Goal: Task Accomplishment & Management: Manage account settings

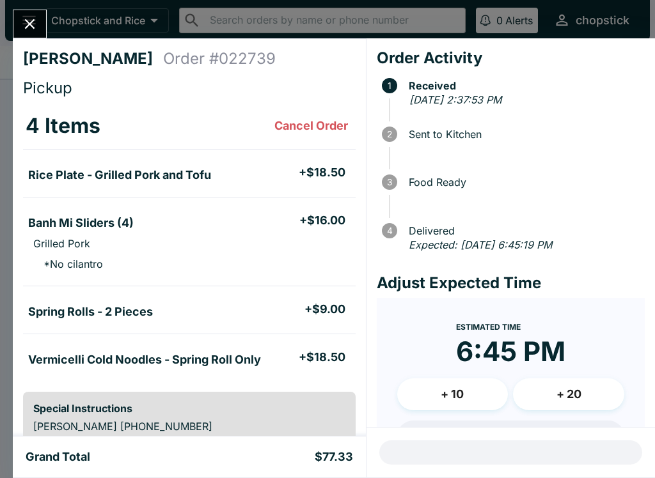
scroll to position [66, 0]
click at [31, 23] on icon "Close" at bounding box center [30, 24] width 10 height 10
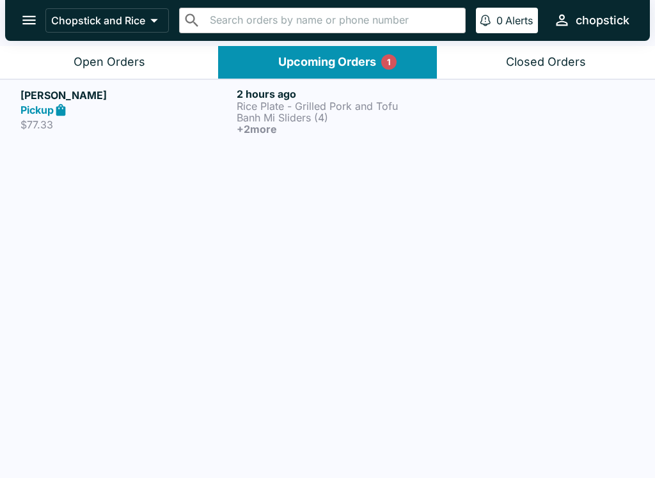
click at [110, 162] on div "[PERSON_NAME] Pickup $77.33 2 hours ago Rice Plate - Grilled Pork and Tofu Banh…" at bounding box center [327, 279] width 655 height 401
click at [75, 125] on p "$77.33" at bounding box center [125, 124] width 211 height 13
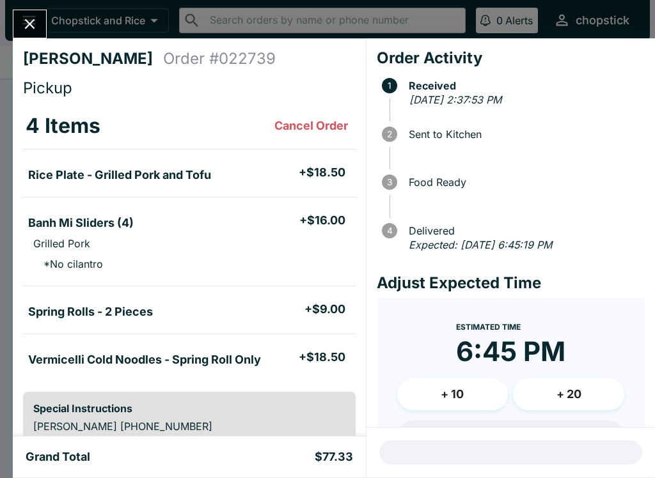
click at [22, 22] on icon "Close" at bounding box center [29, 23] width 17 height 17
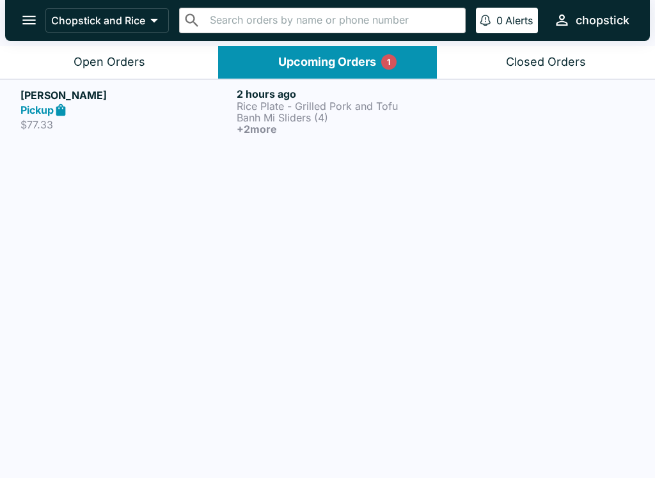
click at [30, 73] on button "Open Orders" at bounding box center [109, 62] width 218 height 33
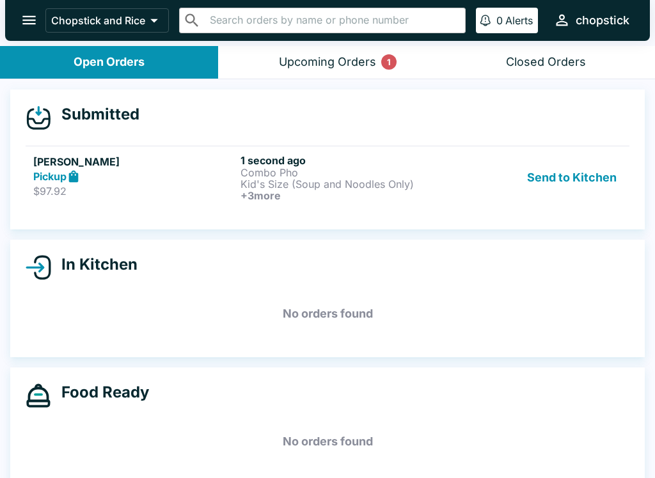
click at [99, 179] on div "Pickup" at bounding box center [134, 176] width 202 height 15
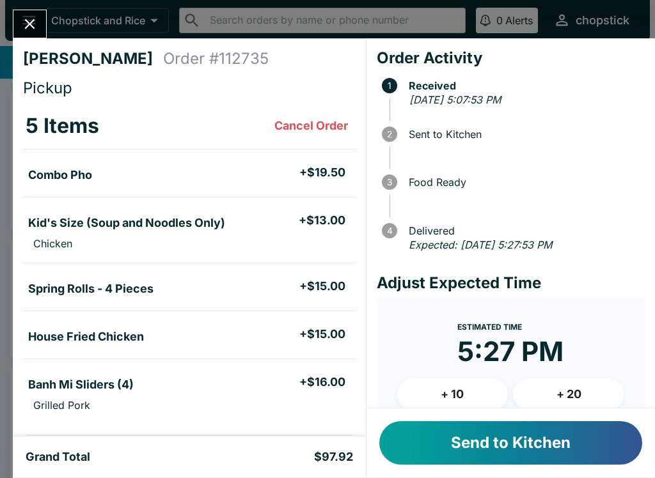
click at [458, 441] on button "Send to Kitchen" at bounding box center [510, 442] width 263 height 43
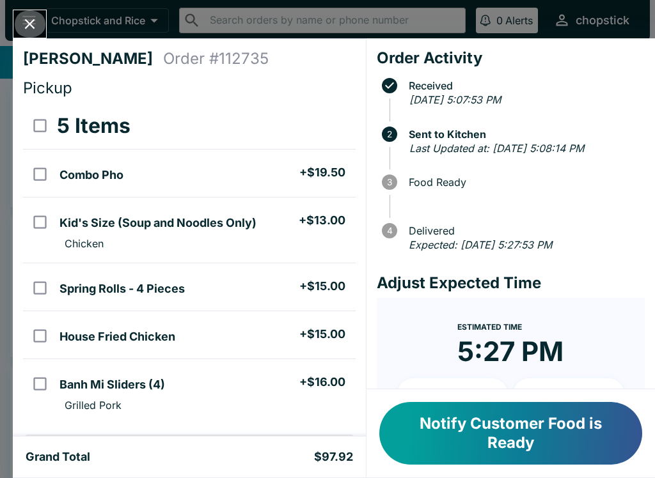
click at [39, 28] on button "Close" at bounding box center [29, 23] width 33 height 27
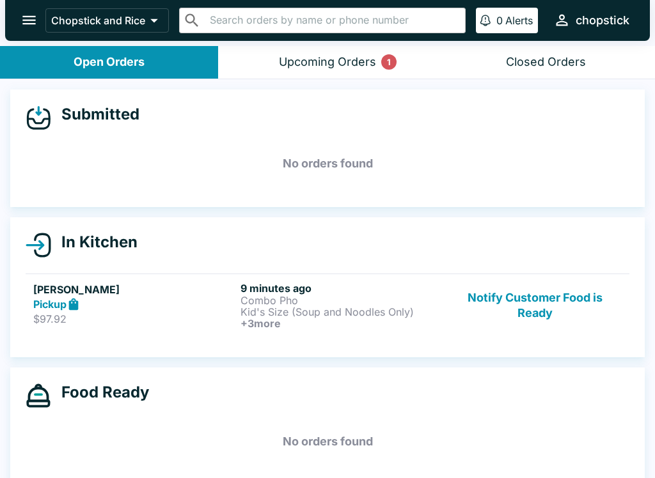
click at [548, 286] on button "Notify Customer Food is Ready" at bounding box center [534, 305] width 173 height 47
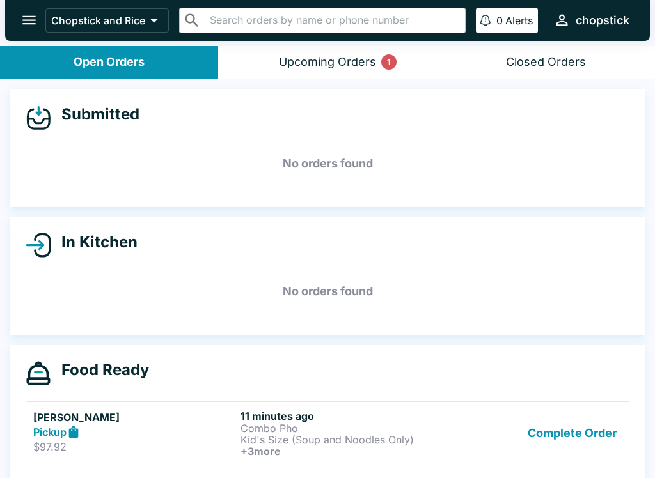
click at [558, 445] on button "Complete Order" at bounding box center [571, 433] width 99 height 47
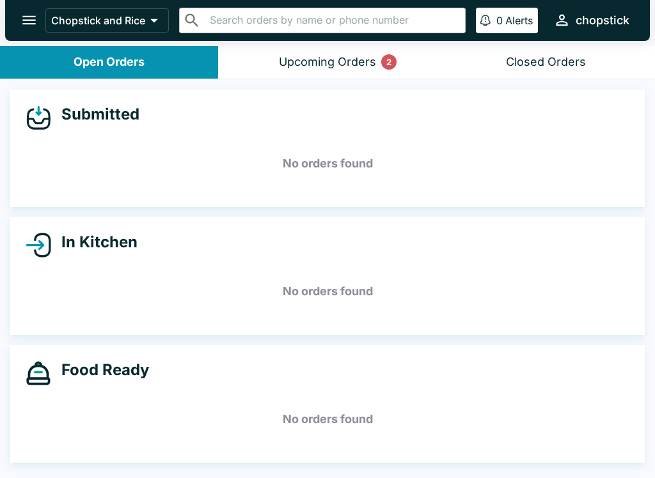
click at [321, 71] on button "Upcoming Orders 2" at bounding box center [327, 62] width 218 height 33
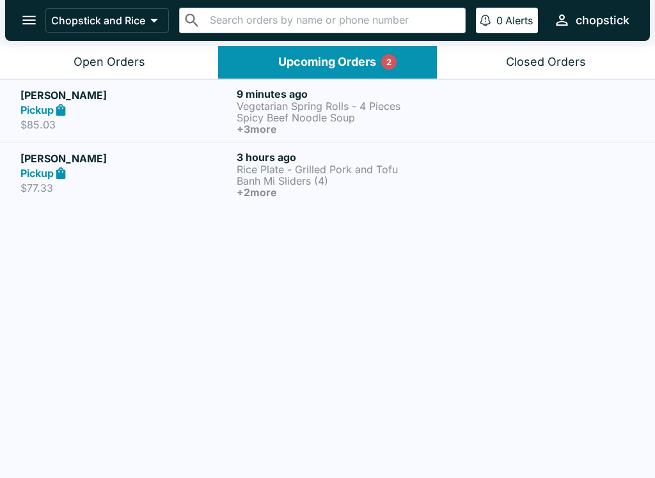
click at [111, 114] on div "Pickup" at bounding box center [125, 110] width 211 height 15
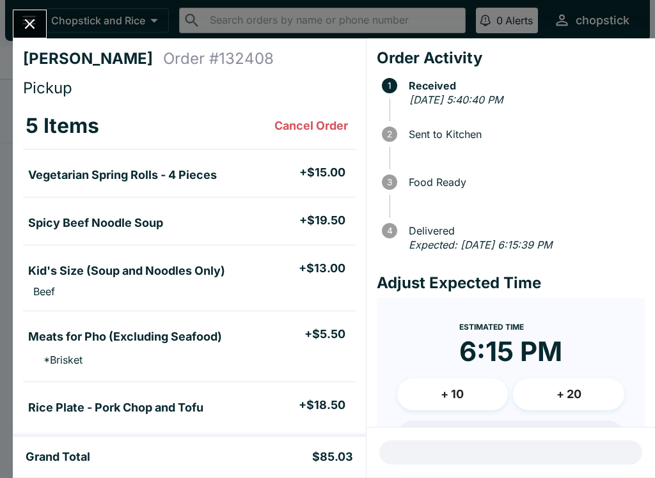
click at [24, 29] on icon "Close" at bounding box center [29, 23] width 17 height 17
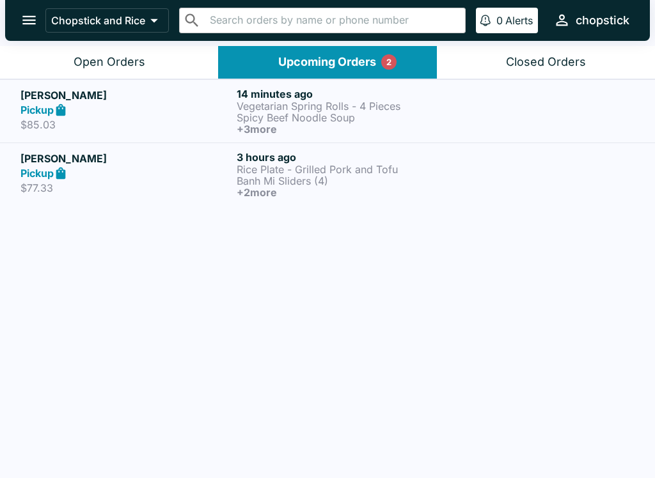
click at [125, 203] on link "[PERSON_NAME] Pickup $77.33 3 hours ago Rice Plate - Grilled Pork and Tofu Banh…" at bounding box center [327, 174] width 655 height 63
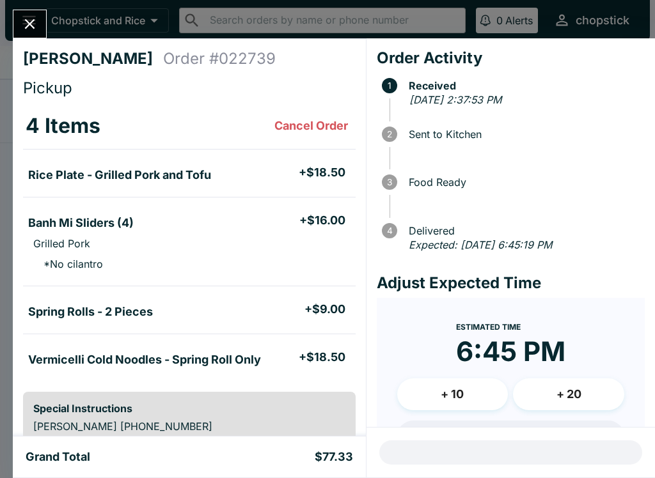
click at [43, 27] on button "Close" at bounding box center [29, 23] width 33 height 27
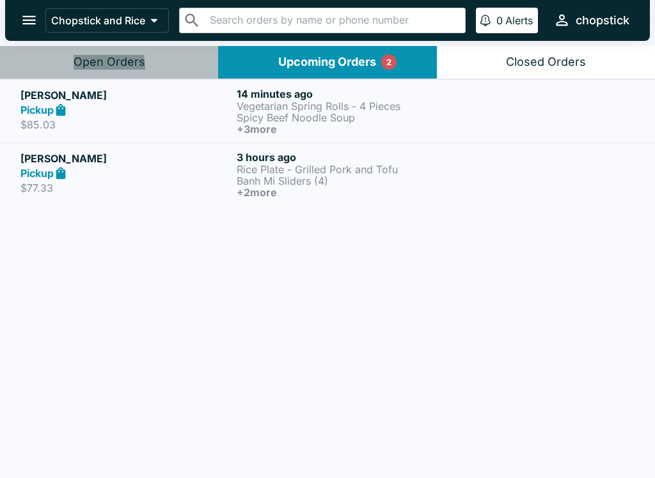
click at [73, 69] on button "Open Orders" at bounding box center [109, 62] width 218 height 33
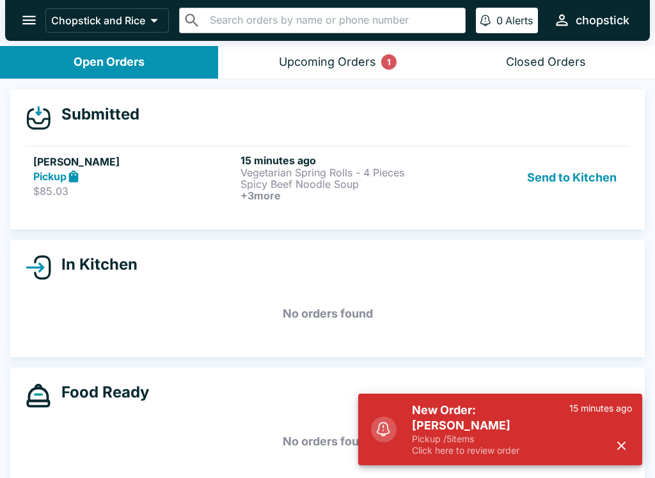
click at [486, 436] on p "Pickup / 5 items" at bounding box center [490, 439] width 157 height 12
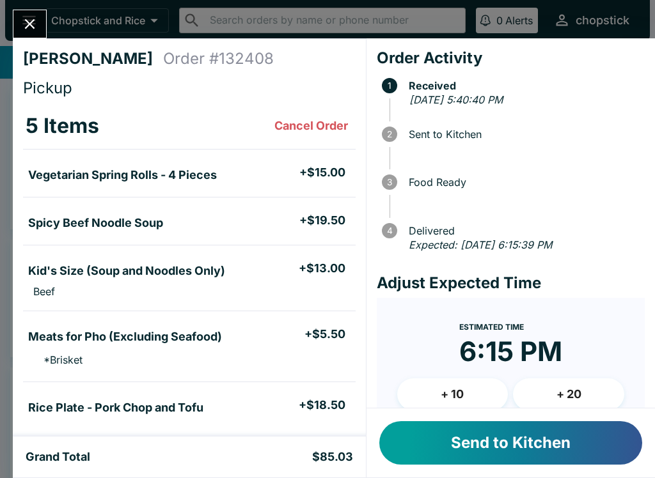
click at [534, 417] on div "Send to Kitchen" at bounding box center [510, 443] width 288 height 69
click at [515, 448] on button "Send to Kitchen" at bounding box center [510, 442] width 263 height 43
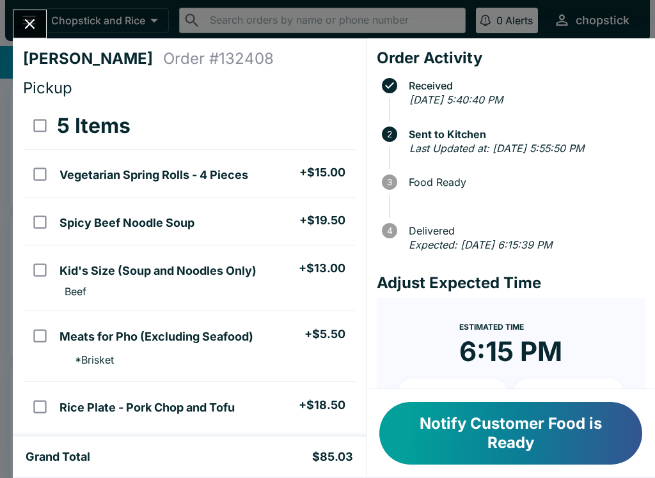
click at [40, 20] on button "Close" at bounding box center [29, 23] width 33 height 27
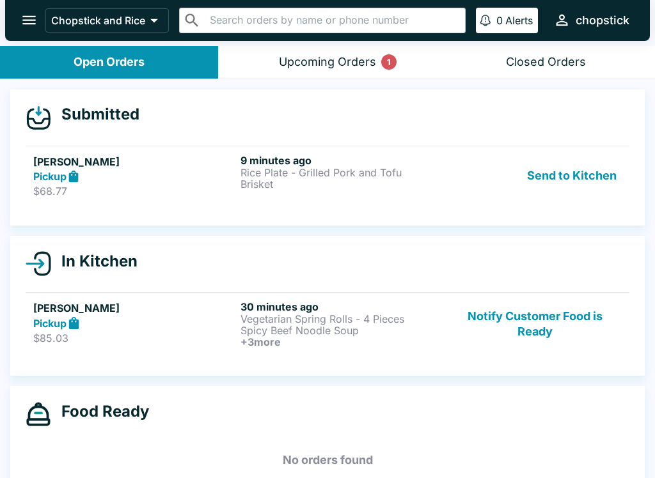
click at [292, 157] on h6 "9 minutes ago" at bounding box center [341, 160] width 202 height 13
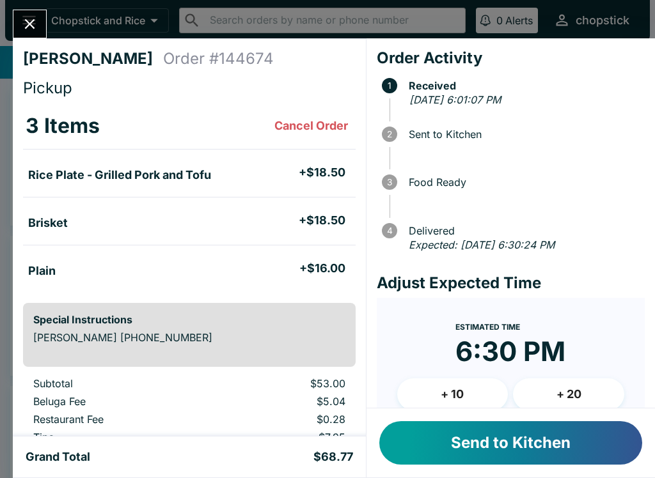
click at [446, 446] on button "Send to Kitchen" at bounding box center [510, 442] width 263 height 43
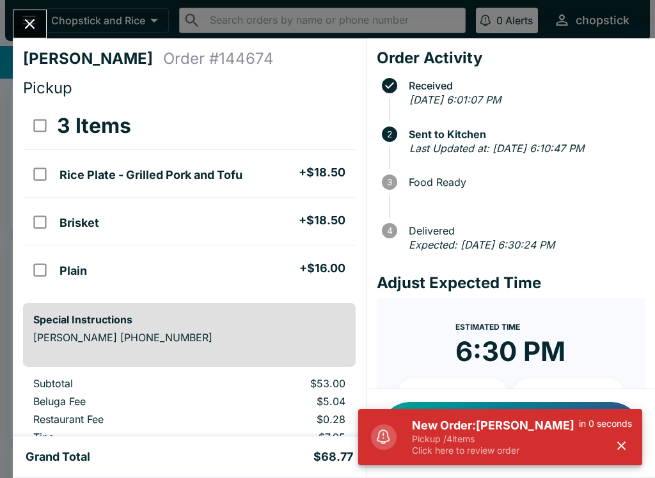
click at [471, 472] on div "Notify Customer Food is Ready" at bounding box center [510, 433] width 288 height 88
click at [420, 446] on p "Click here to review order" at bounding box center [495, 451] width 167 height 12
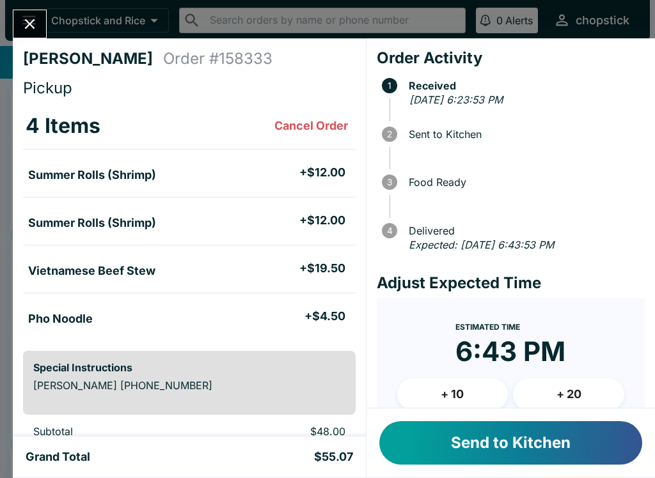
click at [455, 440] on button "Send to Kitchen" at bounding box center [510, 442] width 263 height 43
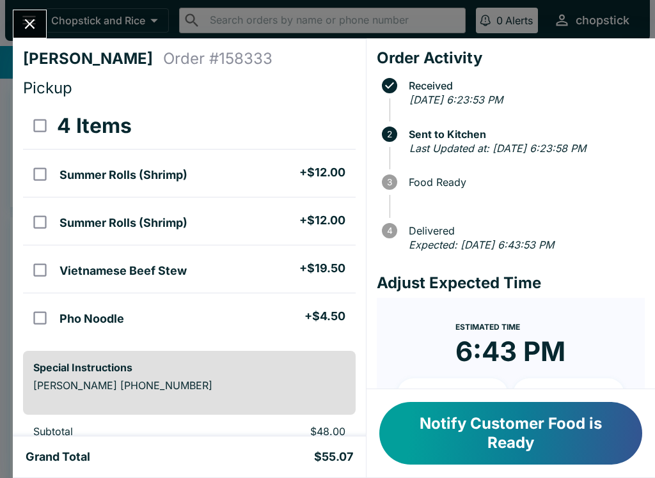
click at [36, 33] on button "Close" at bounding box center [29, 23] width 33 height 27
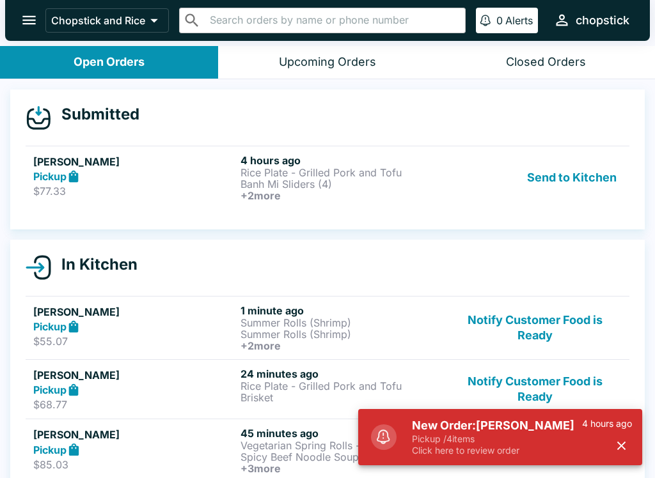
click at [458, 444] on p "Pickup / 4 items" at bounding box center [497, 439] width 170 height 12
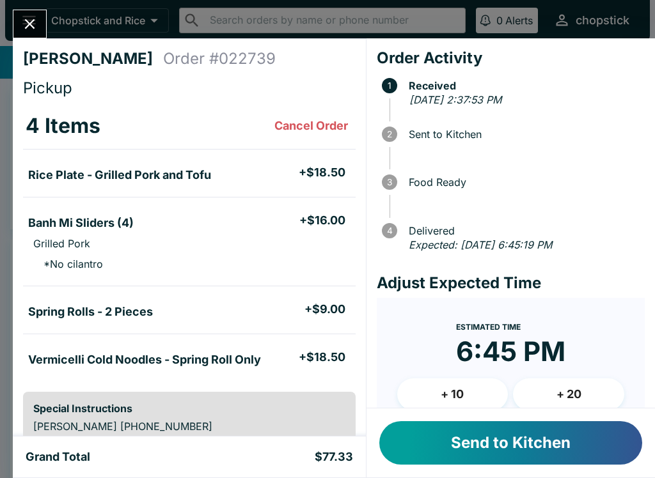
click at [462, 463] on button "Send to Kitchen" at bounding box center [510, 442] width 263 height 43
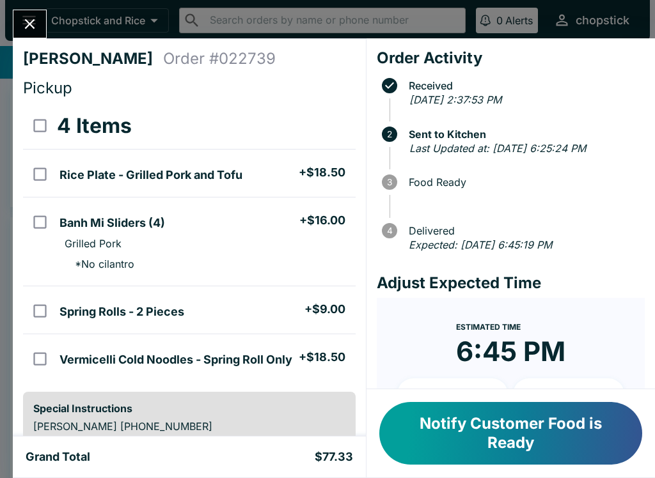
click at [27, 19] on icon "Close" at bounding box center [29, 23] width 17 height 17
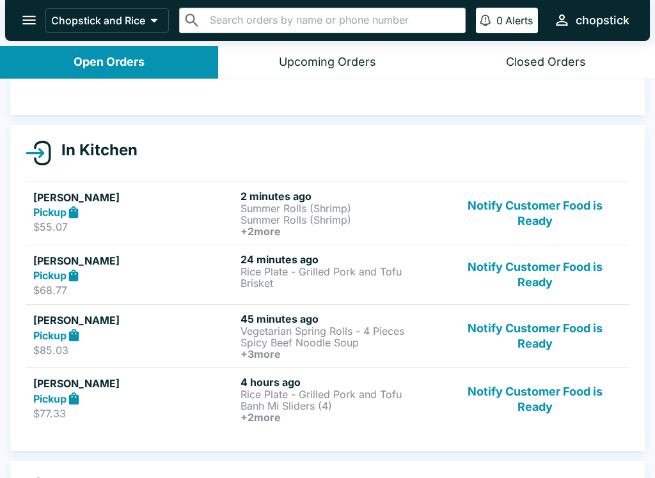
scroll to position [92, 0]
click at [549, 345] on button "Notify Customer Food is Ready" at bounding box center [534, 336] width 173 height 47
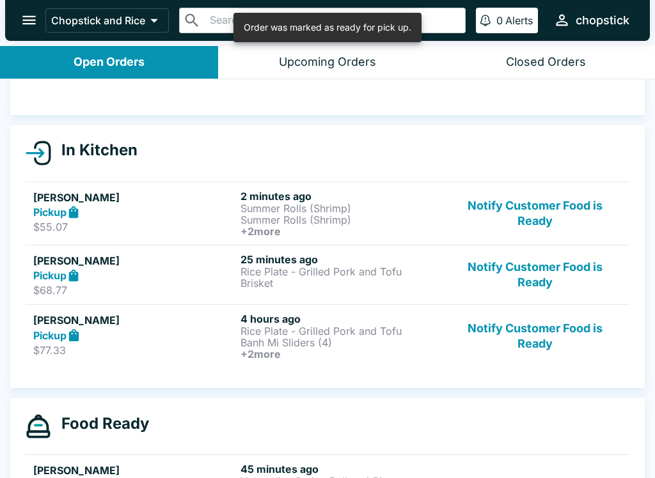
click at [553, 269] on button "Notify Customer Food is Ready" at bounding box center [534, 275] width 173 height 44
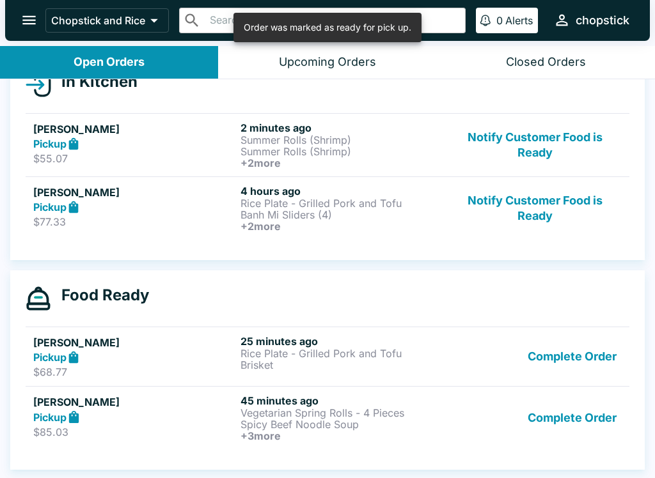
scroll to position [160, 0]
click at [338, 155] on p "Summer Rolls (Shrimp)" at bounding box center [341, 152] width 202 height 12
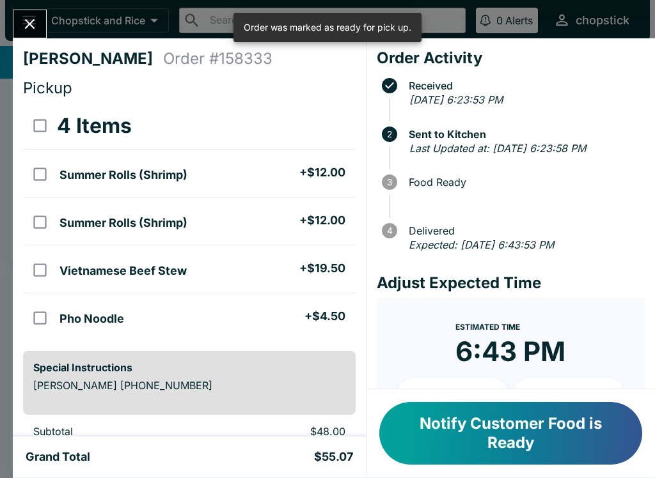
click at [16, 1] on div "[PERSON_NAME] Order # 158333 Pickup 4 Items Summer Rolls (Shrimp) + $12.00 Summ…" at bounding box center [327, 239] width 655 height 478
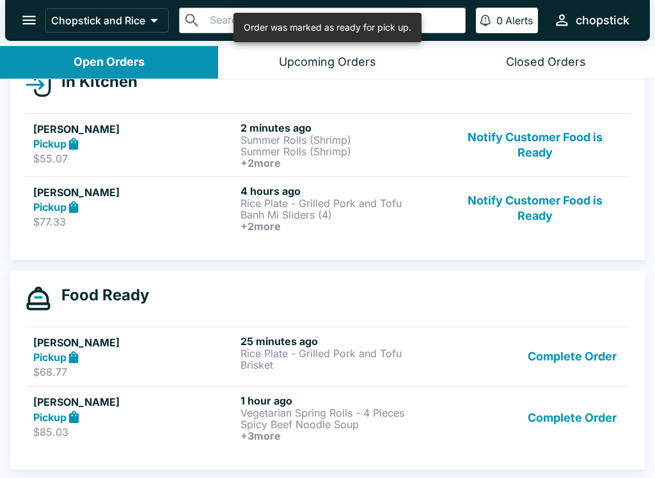
scroll to position [2, 0]
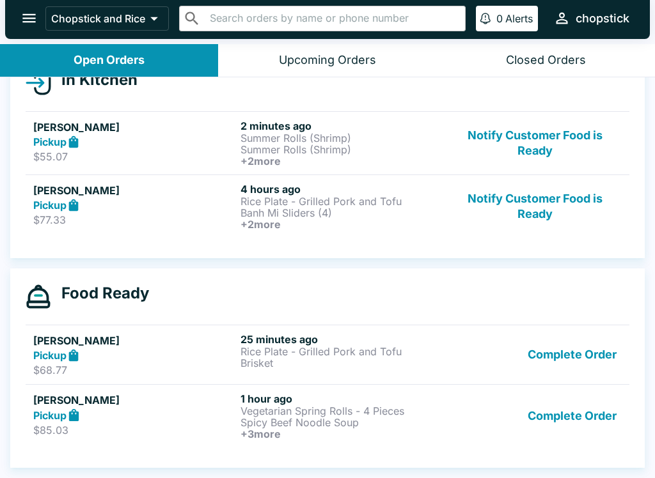
click at [567, 370] on button "Complete Order" at bounding box center [571, 355] width 99 height 44
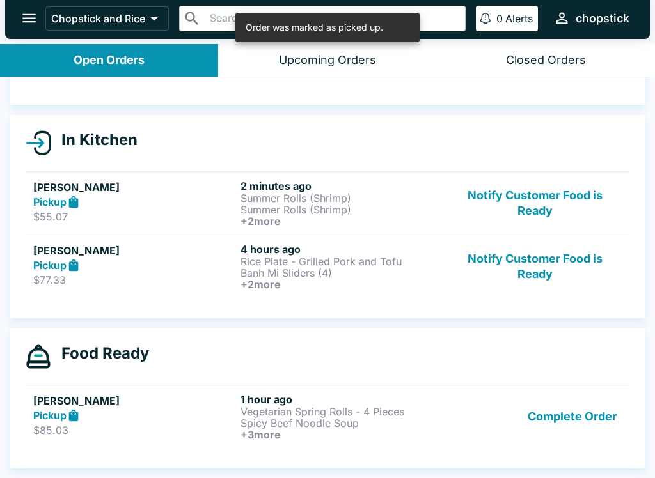
click at [579, 403] on button "Complete Order" at bounding box center [571, 416] width 99 height 47
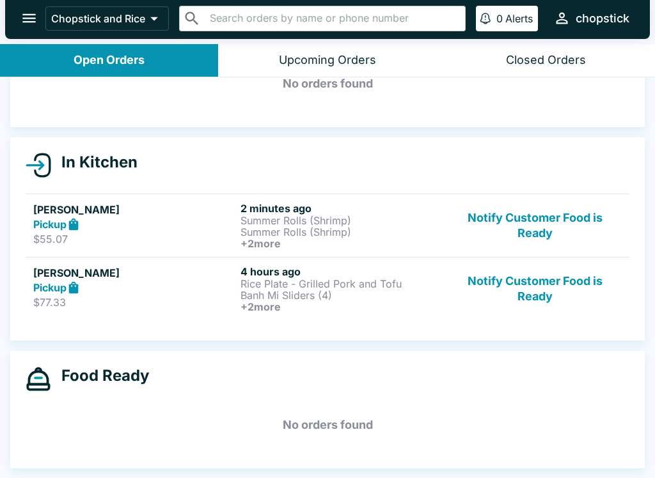
click at [331, 299] on p "Banh Mi Sliders (4)" at bounding box center [341, 296] width 202 height 12
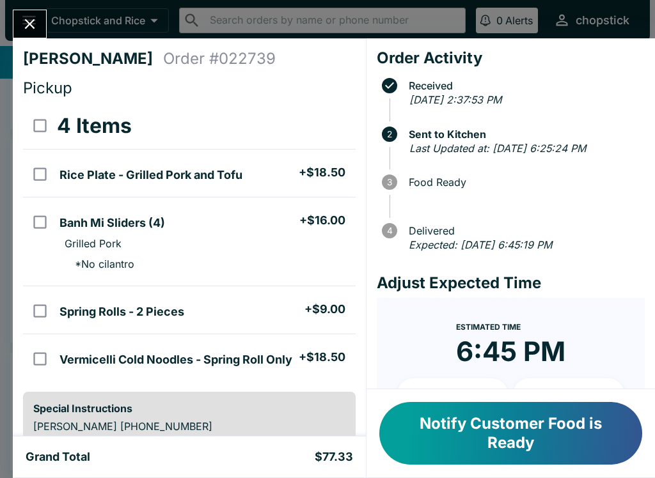
click at [36, 34] on button "Close" at bounding box center [29, 23] width 33 height 27
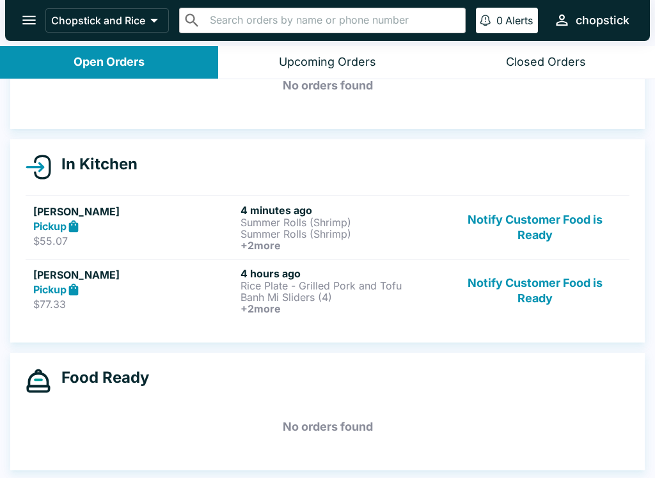
click at [536, 320] on link "[PERSON_NAME] Pickup $77.33 4 hours ago Rice Plate - Grilled Pork and Tofu Banh…" at bounding box center [328, 290] width 604 height 63
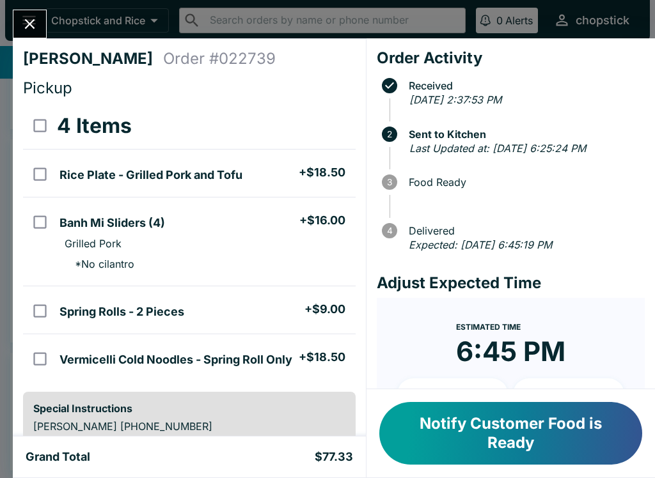
click at [534, 415] on button "Notify Customer Food is Ready" at bounding box center [510, 433] width 263 height 63
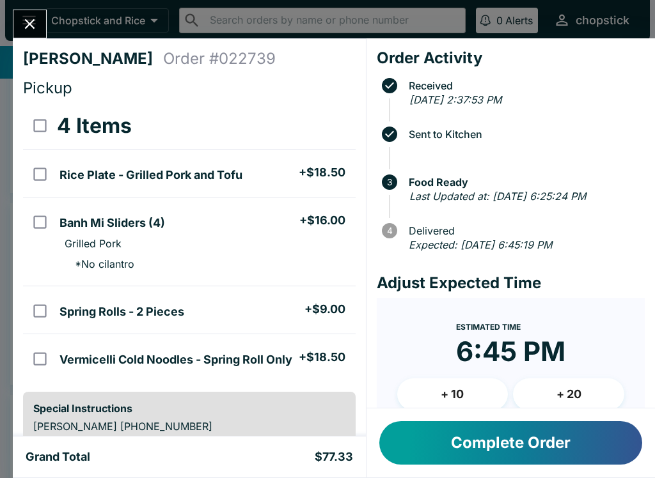
scroll to position [37, 0]
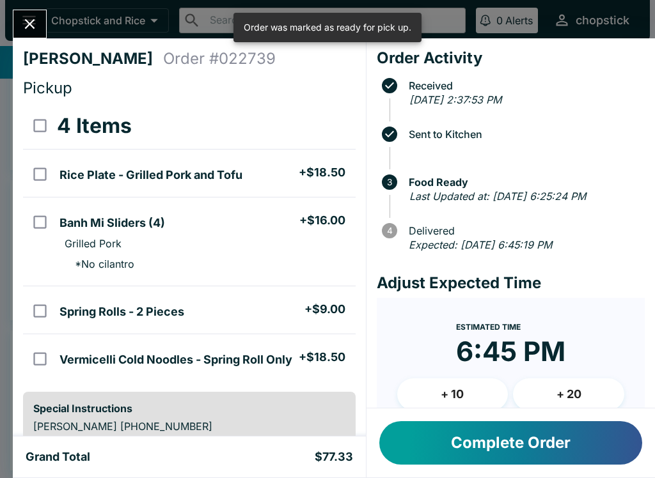
click at [25, 31] on icon "Close" at bounding box center [29, 23] width 17 height 17
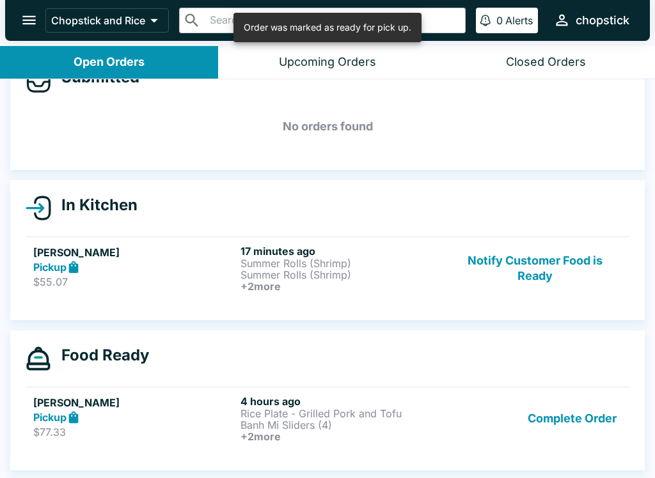
click at [535, 281] on button "Notify Customer Food is Ready" at bounding box center [534, 268] width 173 height 47
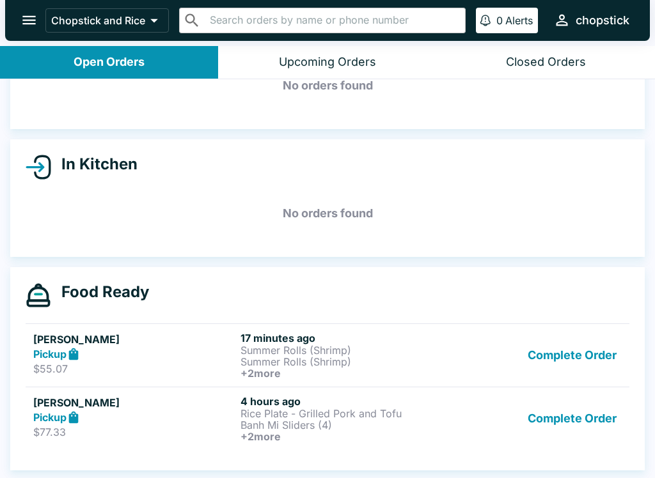
click at [594, 429] on button "Complete Order" at bounding box center [571, 418] width 99 height 47
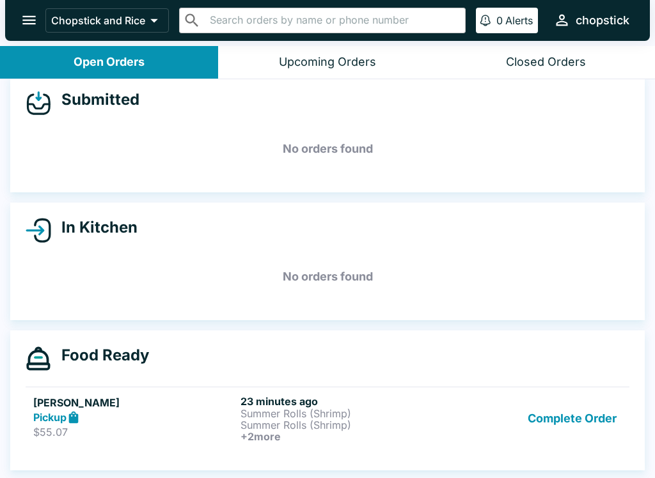
scroll to position [15, 0]
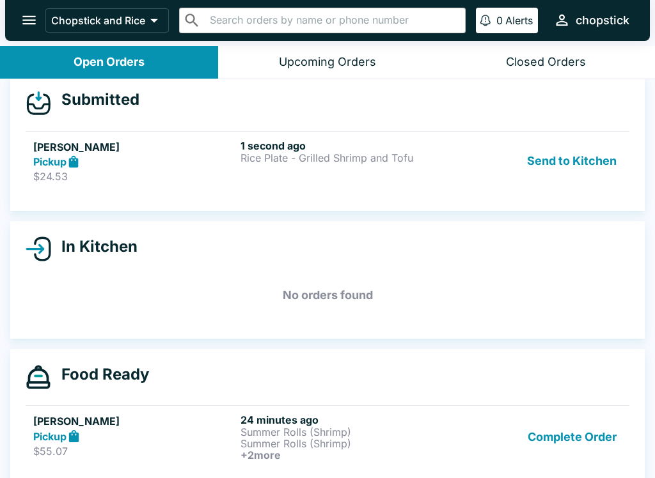
click at [104, 164] on div "Pickup" at bounding box center [134, 162] width 202 height 15
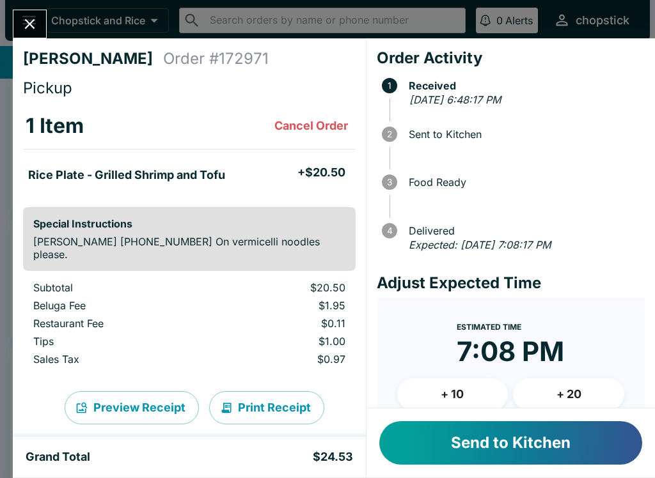
click at [455, 440] on button "Send to Kitchen" at bounding box center [510, 442] width 263 height 43
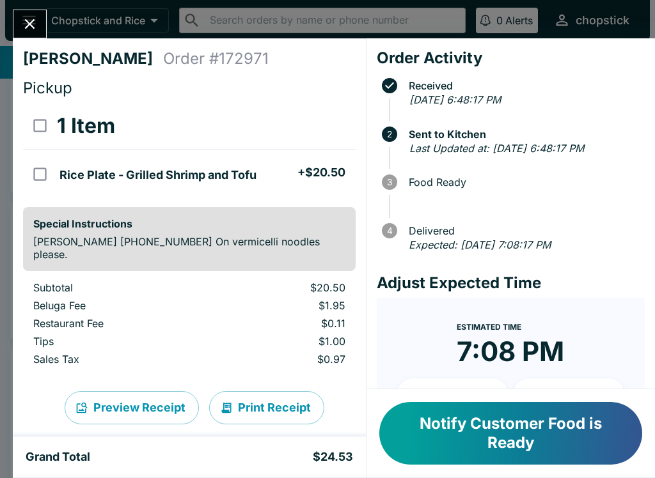
click at [31, 27] on icon "Close" at bounding box center [29, 23] width 17 height 17
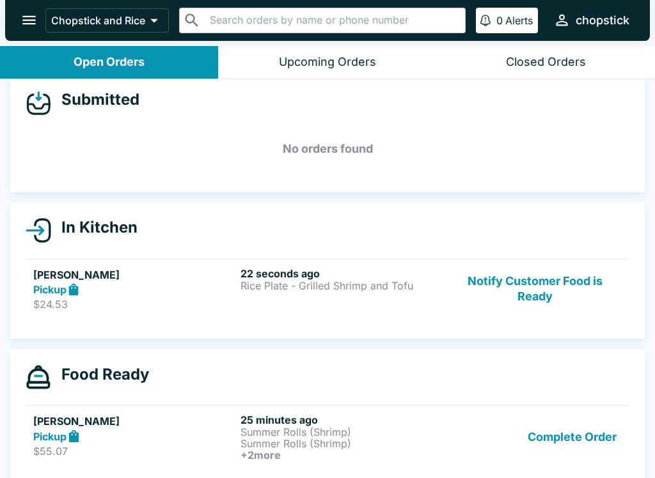
click at [276, 287] on p "Rice Plate - Grilled Shrimp and Tofu" at bounding box center [341, 286] width 202 height 12
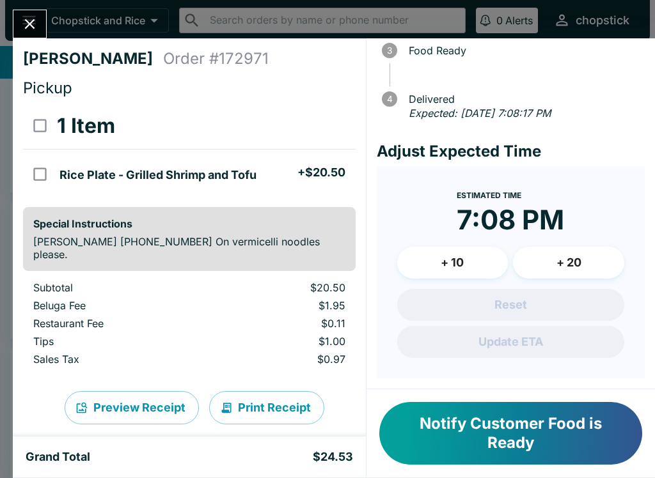
scroll to position [146, 0]
click at [240, 163] on li "Rice Plate - Grilled Shrimp and Tofu + $20.50" at bounding box center [204, 173] width 300 height 27
checkbox input "true"
click at [316, 116] on button "Refund" at bounding box center [320, 126] width 66 height 32
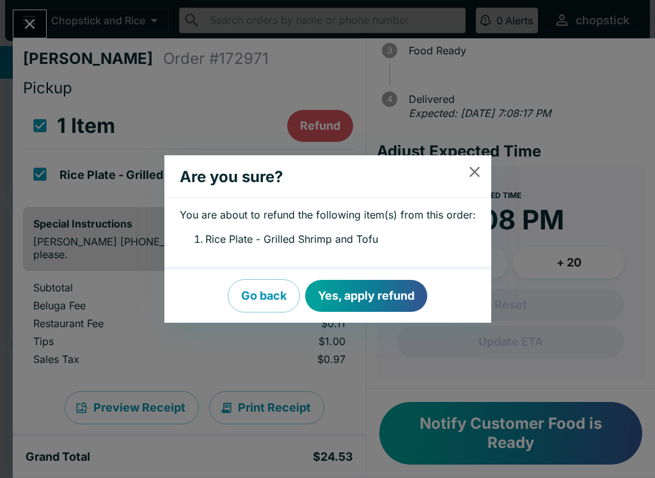
click at [382, 293] on button "Yes, apply refund" at bounding box center [366, 296] width 122 height 32
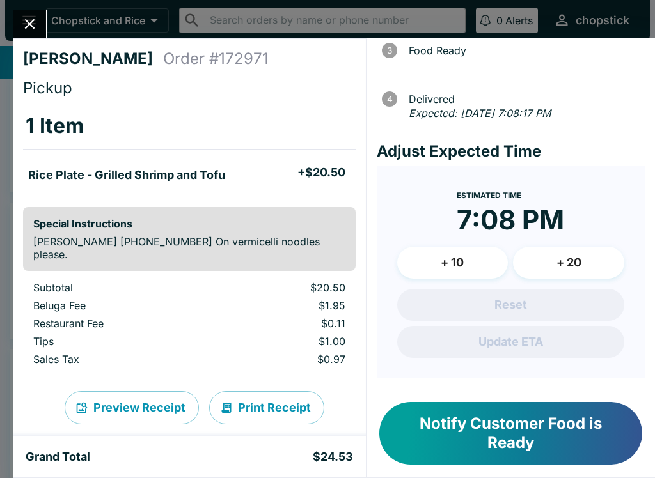
click at [17, 19] on button "Close" at bounding box center [29, 23] width 33 height 27
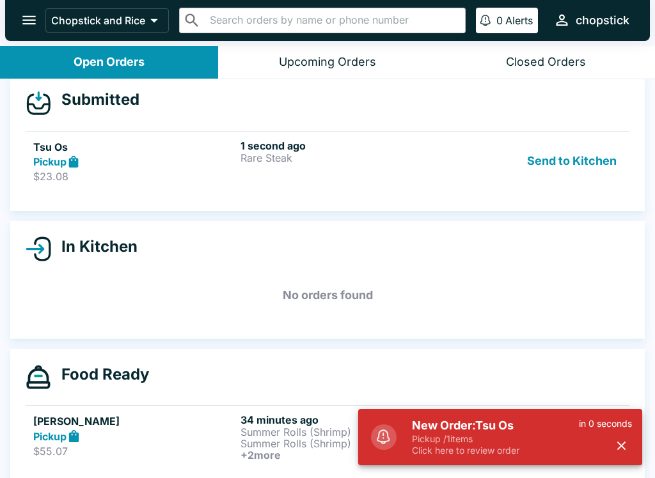
click at [524, 434] on p "Pickup / 1 items" at bounding box center [495, 439] width 167 height 12
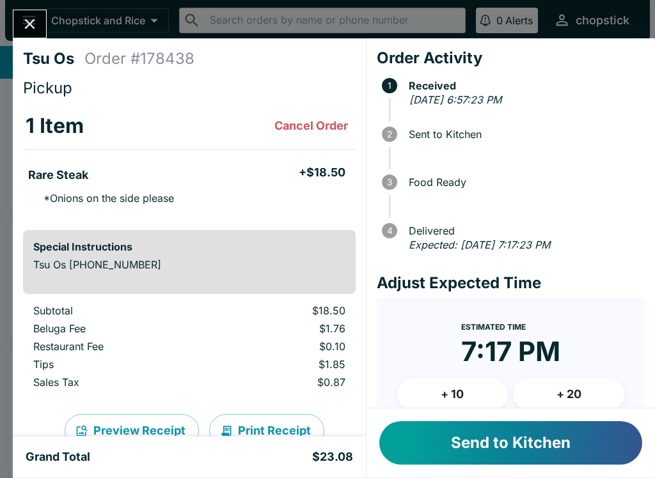
click at [514, 456] on button "Send to Kitchen" at bounding box center [510, 442] width 263 height 43
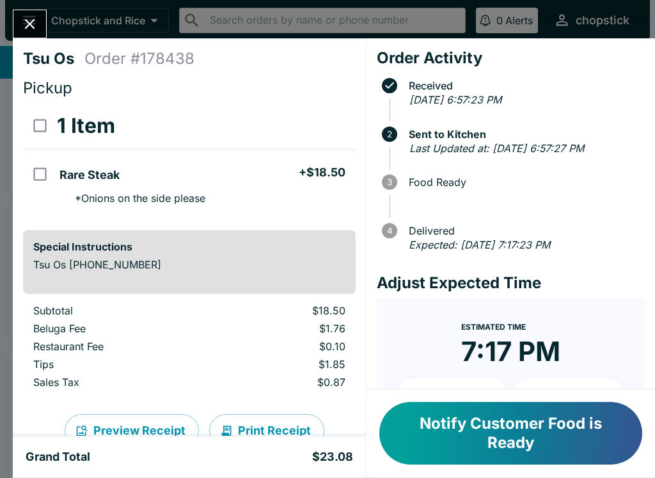
click at [29, 24] on icon "Close" at bounding box center [30, 24] width 10 height 10
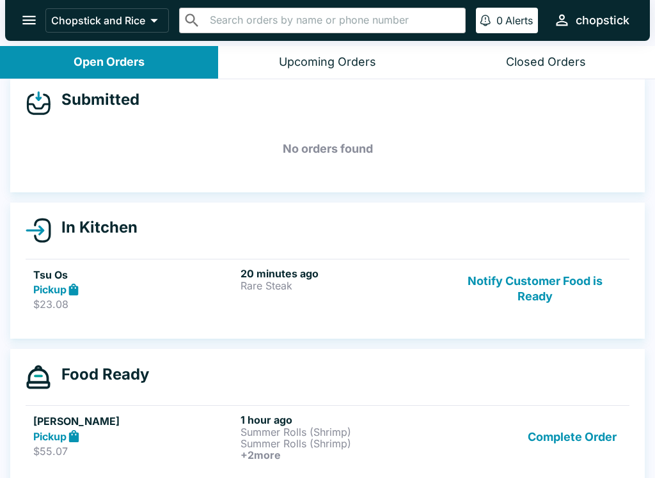
click at [544, 264] on link "Tsu Os Pickup $23.08 20 minutes ago Rare Steak Notify Customer Food is Ready" at bounding box center [328, 289] width 604 height 60
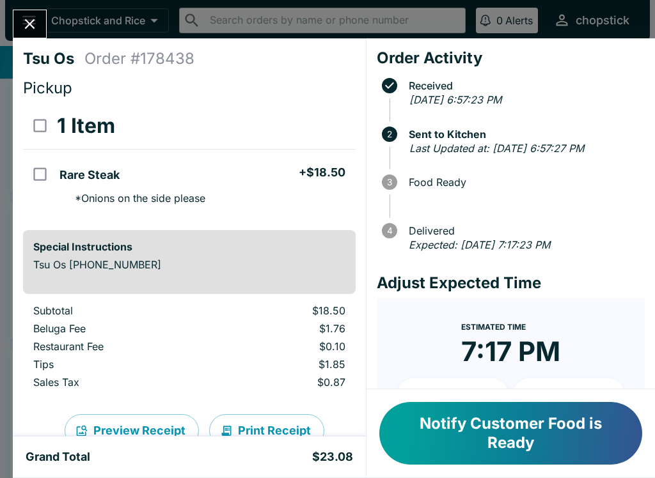
click at [455, 439] on button "Notify Customer Food is Ready" at bounding box center [510, 433] width 263 height 63
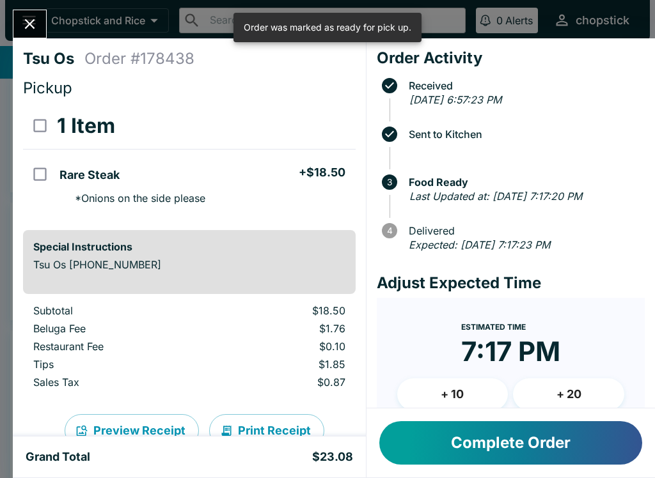
click at [35, 17] on icon "Close" at bounding box center [29, 23] width 17 height 17
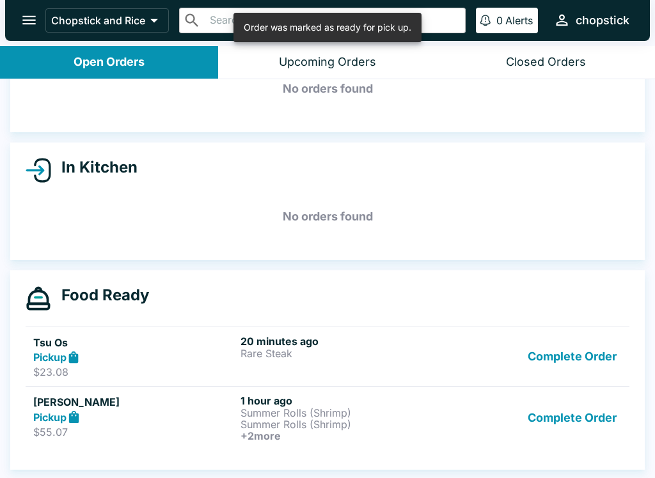
scroll to position [77, 0]
click at [565, 367] on button "Complete Order" at bounding box center [571, 357] width 99 height 44
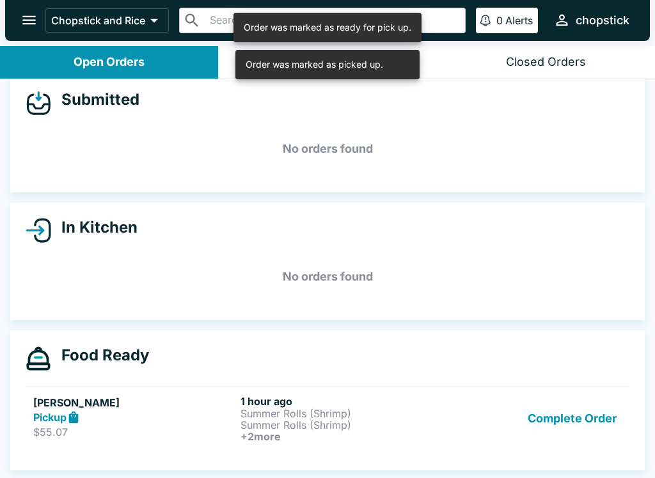
click at [559, 421] on div "Submitted No orders found In Kitchen No orders found Food Ready [PERSON_NAME] P…" at bounding box center [327, 279] width 655 height 401
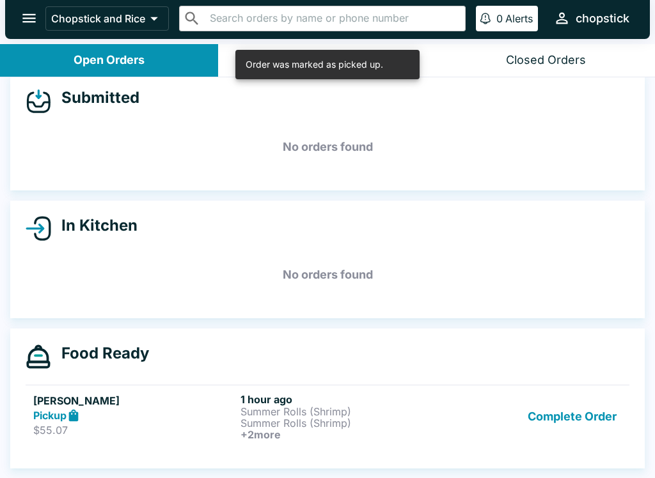
click at [590, 393] on button "Complete Order" at bounding box center [571, 416] width 99 height 47
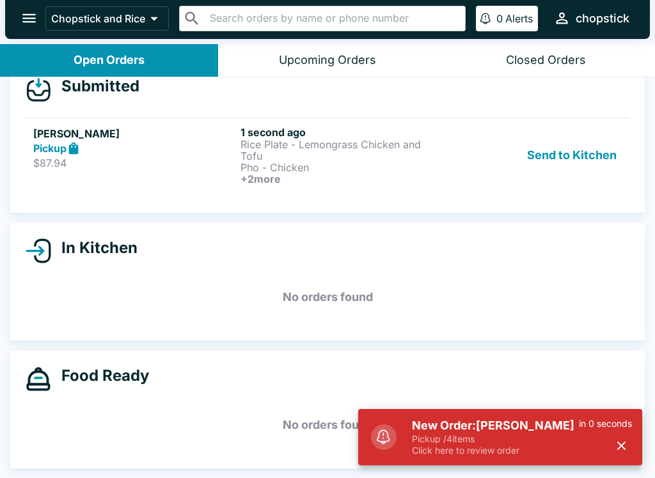
scroll to position [26, 0]
click at [131, 168] on p "$87.94" at bounding box center [134, 163] width 202 height 13
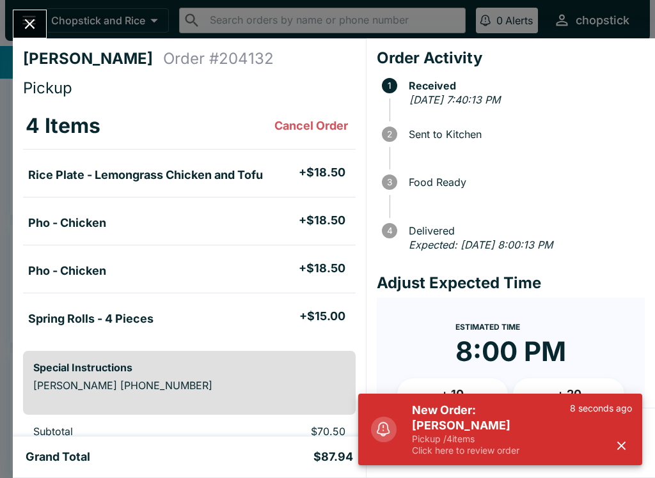
click at [437, 437] on p "Pickup / 4 items" at bounding box center [491, 439] width 158 height 12
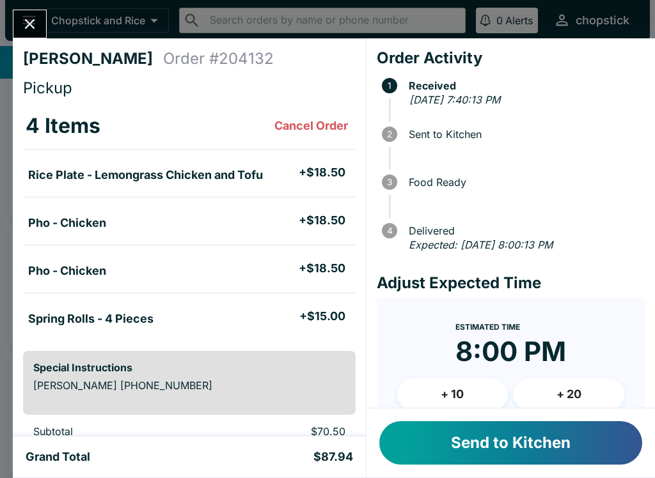
click at [479, 442] on button "Send to Kitchen" at bounding box center [510, 442] width 263 height 43
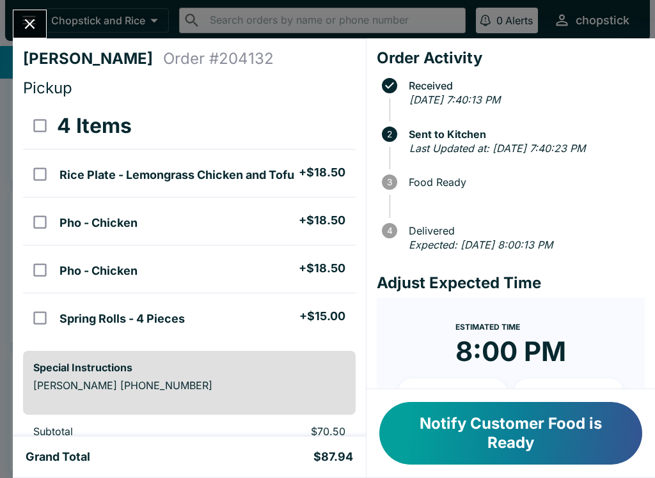
click at [32, 26] on icon "Close" at bounding box center [30, 24] width 10 height 10
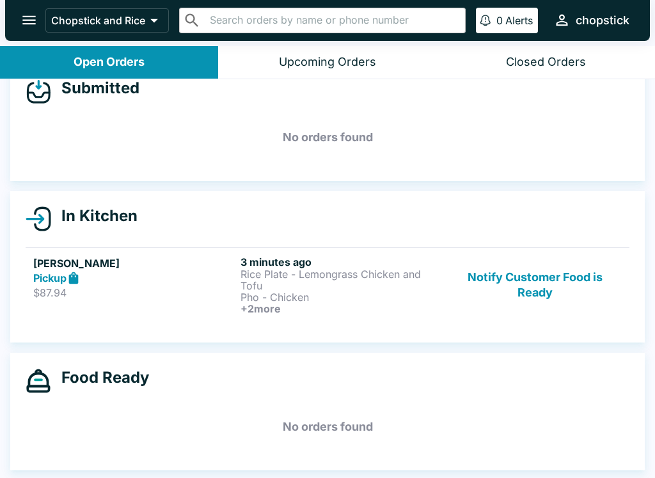
click at [524, 290] on button "Notify Customer Food is Ready" at bounding box center [534, 285] width 173 height 59
